Goal: Task Accomplishment & Management: Manage account settings

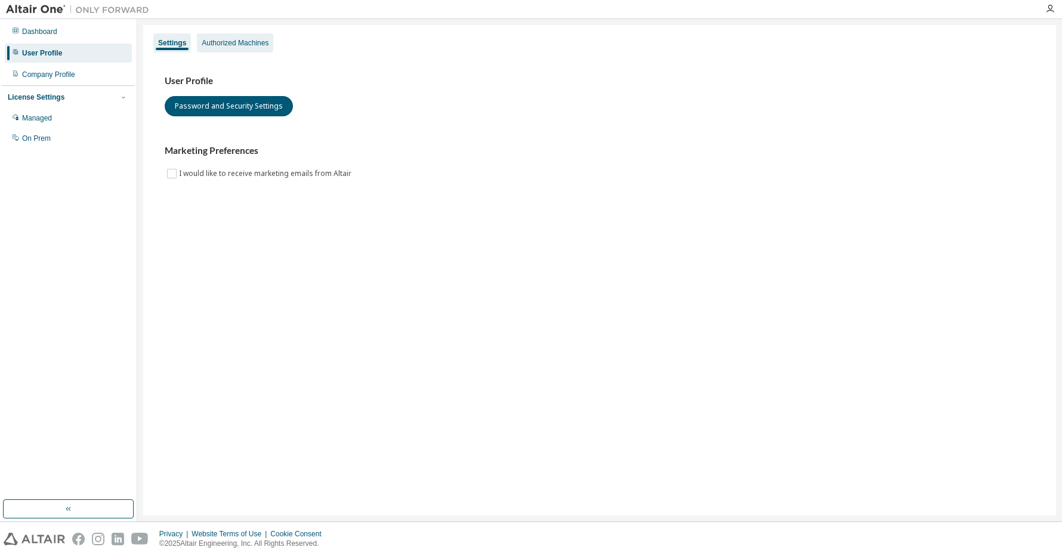
click at [230, 41] on div "Authorized Machines" at bounding box center [235, 43] width 67 height 10
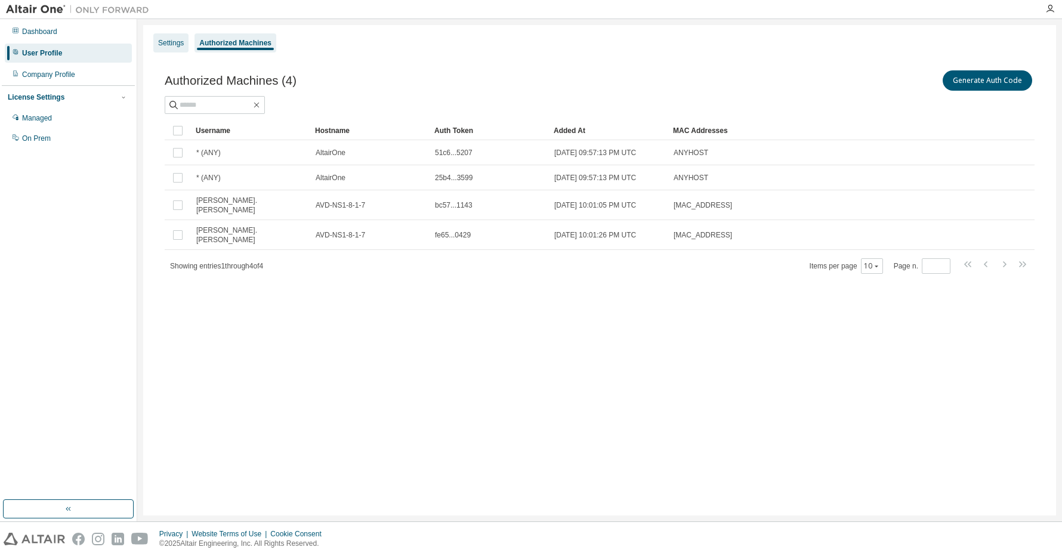
click at [172, 46] on div "Settings" at bounding box center [171, 43] width 26 height 10
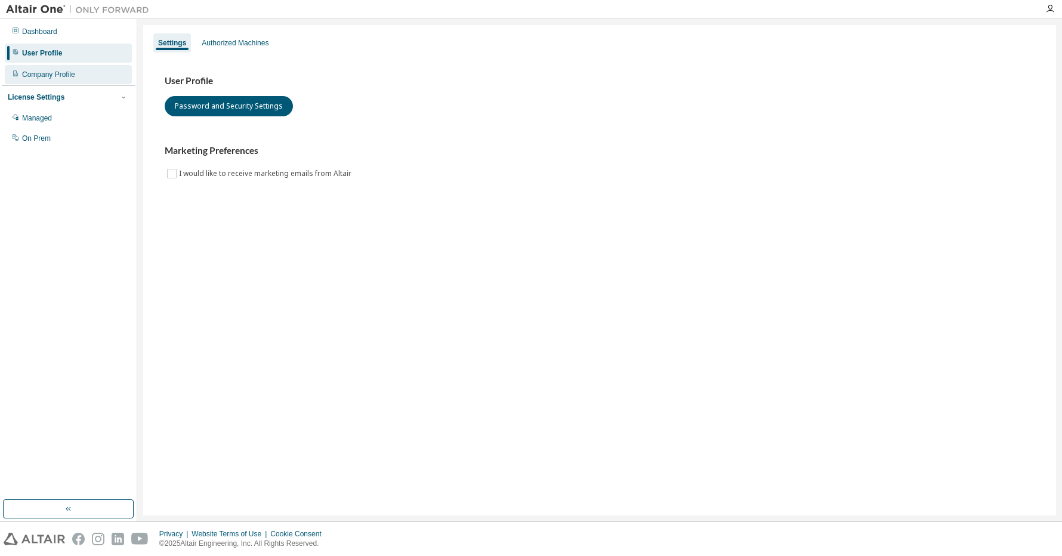
click at [56, 73] on div "Company Profile" at bounding box center [48, 75] width 53 height 10
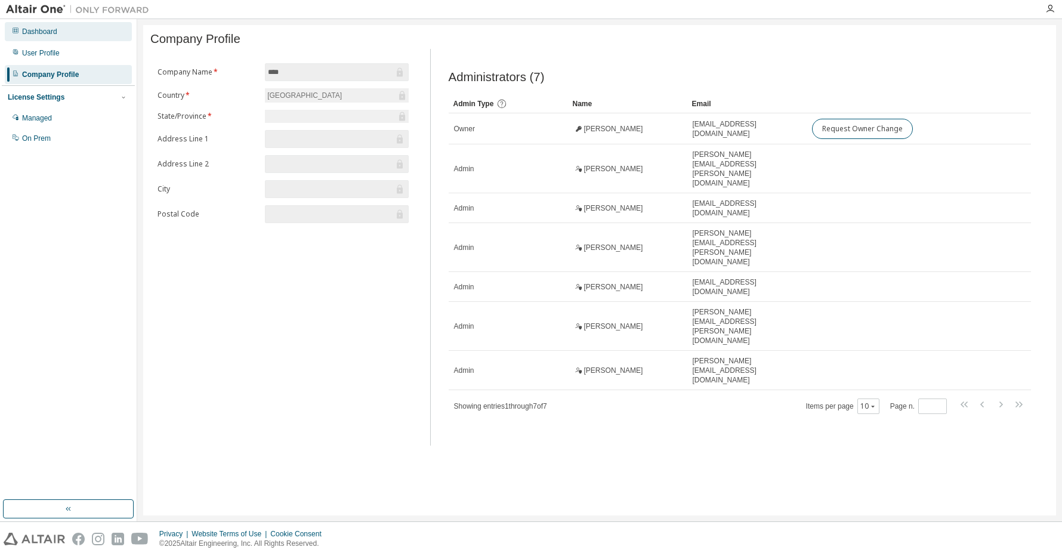
click at [57, 32] on div "Dashboard" at bounding box center [39, 32] width 35 height 10
click at [89, 53] on div "User Profile" at bounding box center [68, 53] width 127 height 19
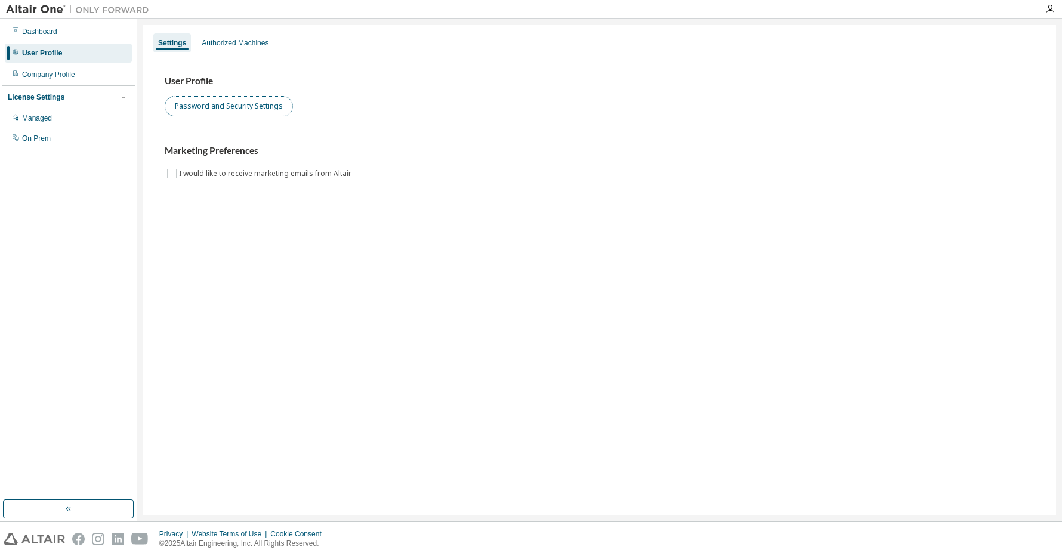
click at [209, 105] on button "Password and Security Settings" at bounding box center [229, 106] width 128 height 20
